Goal: Navigation & Orientation: Find specific page/section

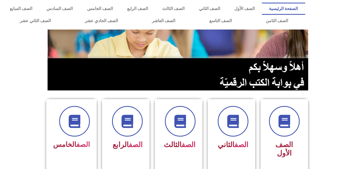
scroll to position [42, 0]
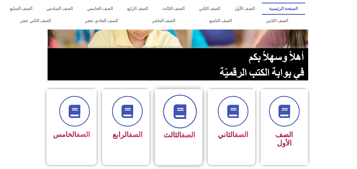
click at [185, 116] on icon at bounding box center [179, 112] width 15 height 15
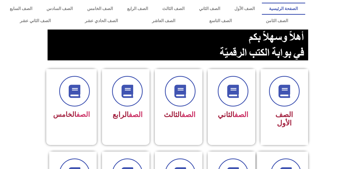
scroll to position [63, 0]
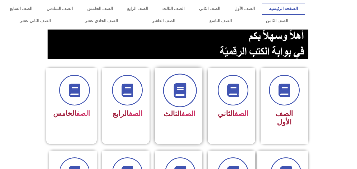
click at [174, 101] on span at bounding box center [180, 91] width 34 height 34
